Goal: Information Seeking & Learning: Find specific fact

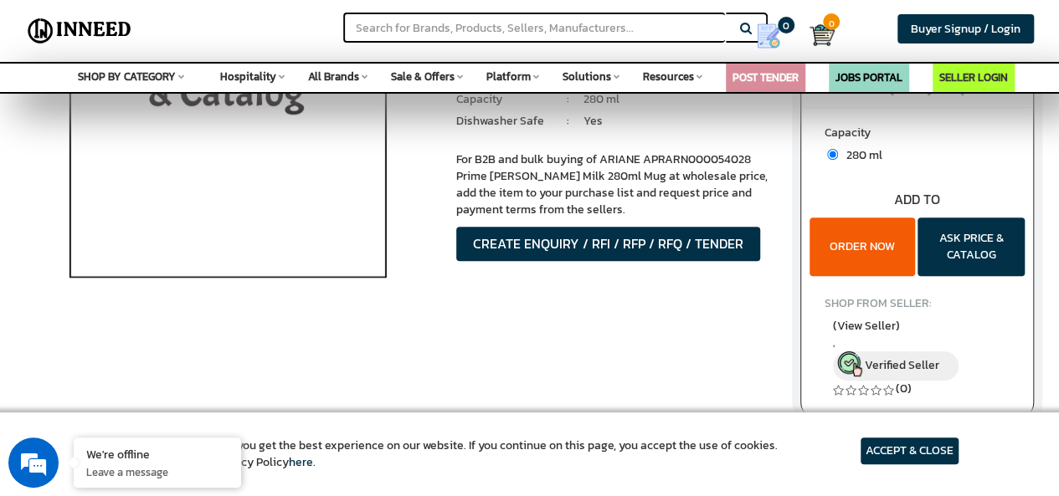
scroll to position [84, 0]
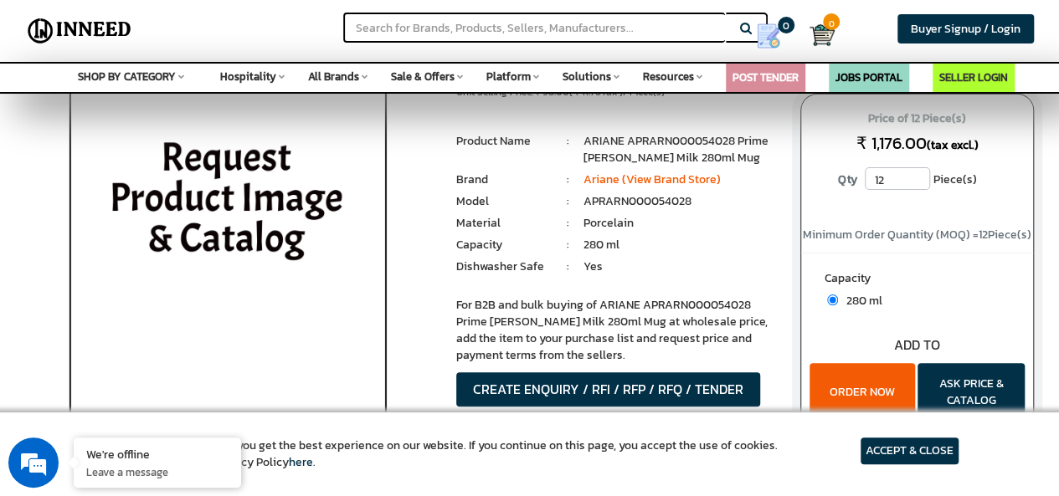
click at [669, 141] on li "ARIANE APRARN000054028 Prime [PERSON_NAME] Milk 280ml Mug" at bounding box center [679, 149] width 192 height 33
copy li "APRARN000054028"
click at [711, 259] on li "Yes" at bounding box center [679, 267] width 192 height 17
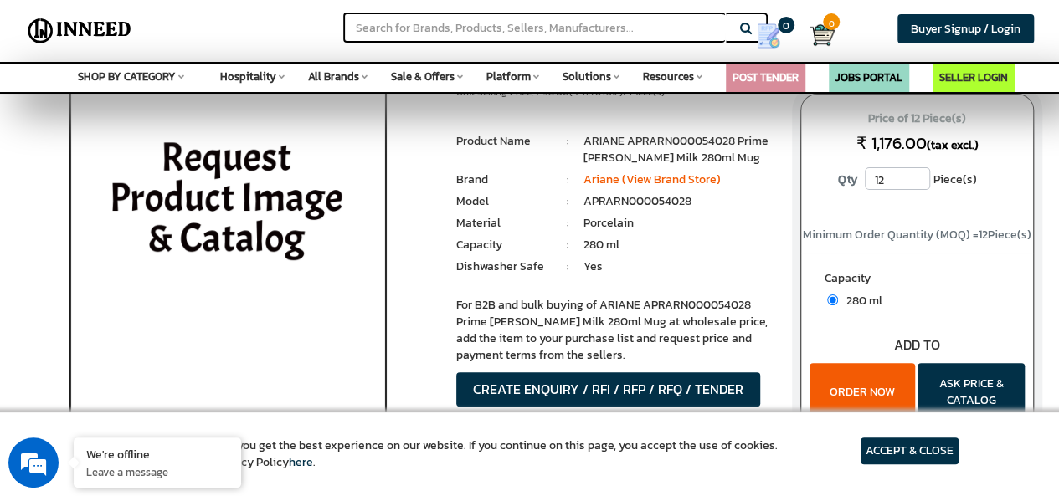
click at [713, 220] on li "Porcelain" at bounding box center [679, 223] width 192 height 17
drag, startPoint x: 654, startPoint y: 200, endPoint x: 736, endPoint y: 208, distance: 81.6
click at [736, 208] on li "APRARN000054028" at bounding box center [679, 201] width 192 height 17
copy li "054028"
click at [624, 197] on li "APRARN000054028" at bounding box center [679, 201] width 192 height 17
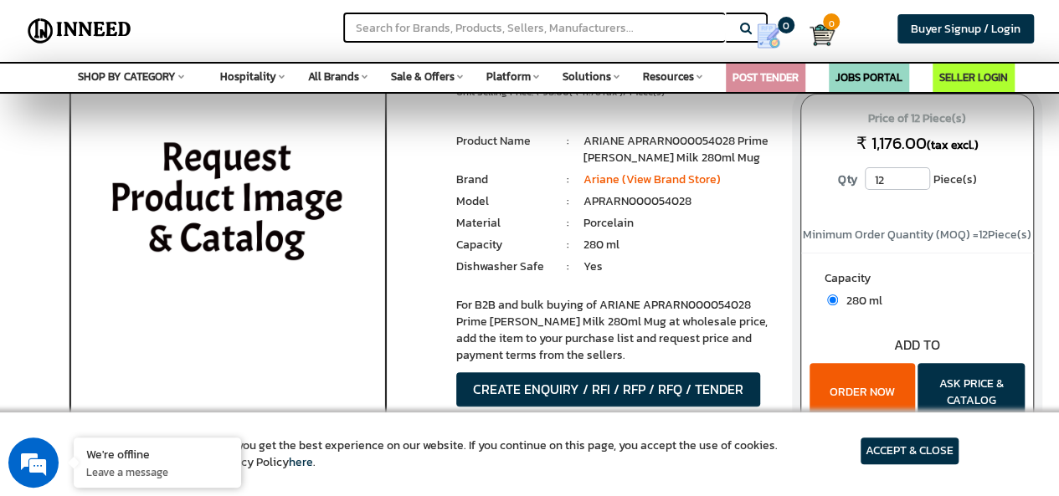
click at [624, 197] on li "APRARN000054028" at bounding box center [679, 201] width 192 height 17
copy li "APRARN000054028"
